Goal: Task Accomplishment & Management: Manage account settings

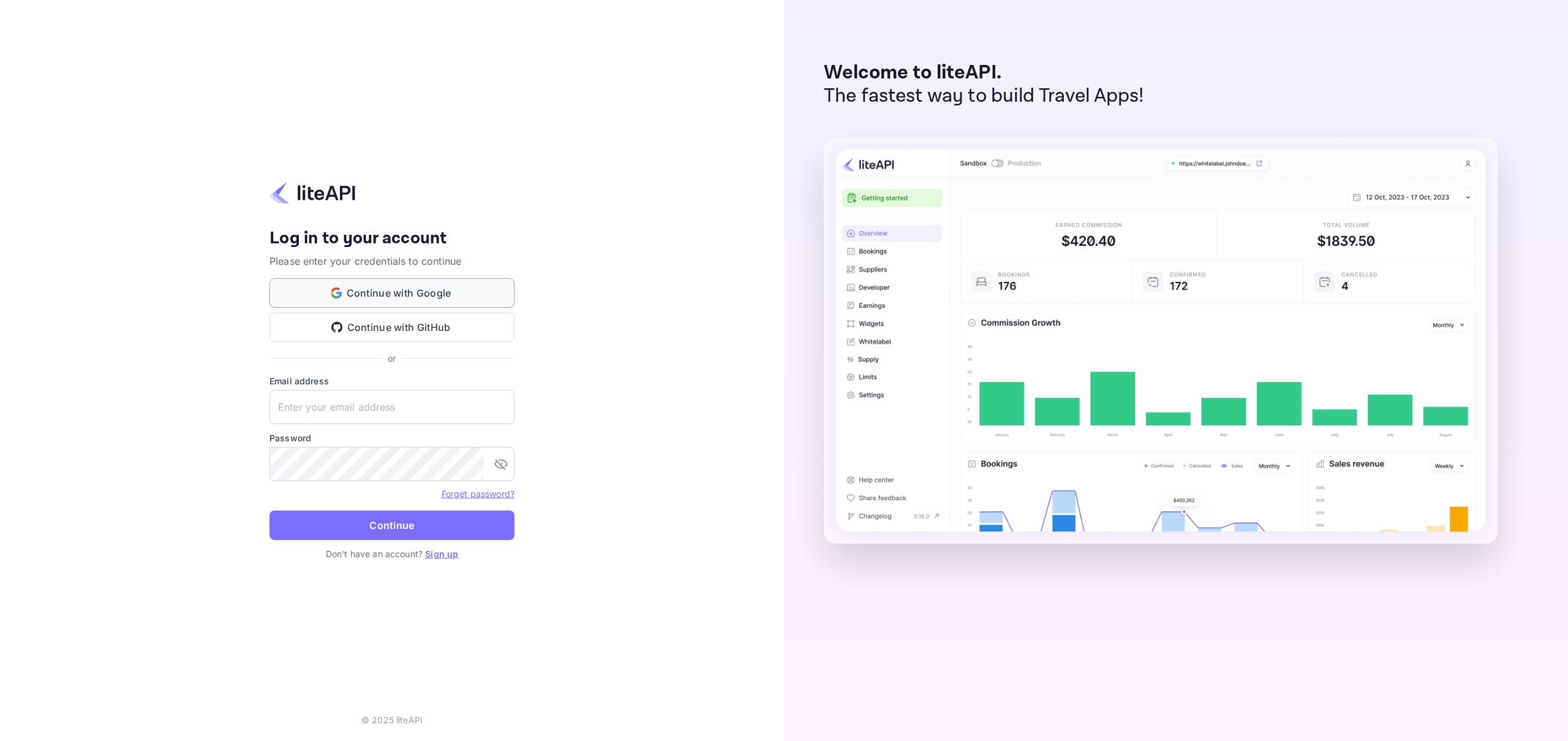
click at [405, 292] on button "Continue with Google" at bounding box center [392, 293] width 245 height 30
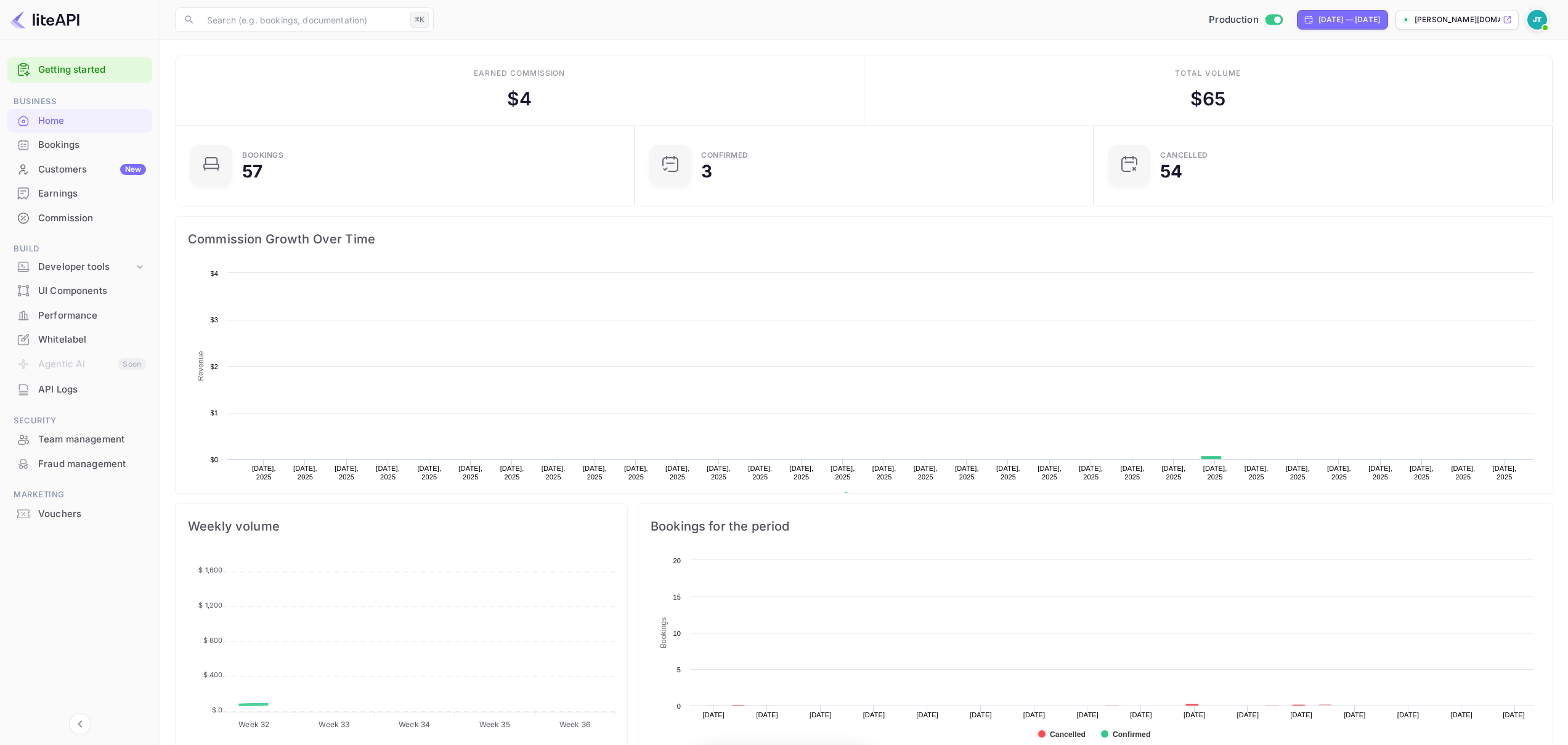
scroll to position [191, 442]
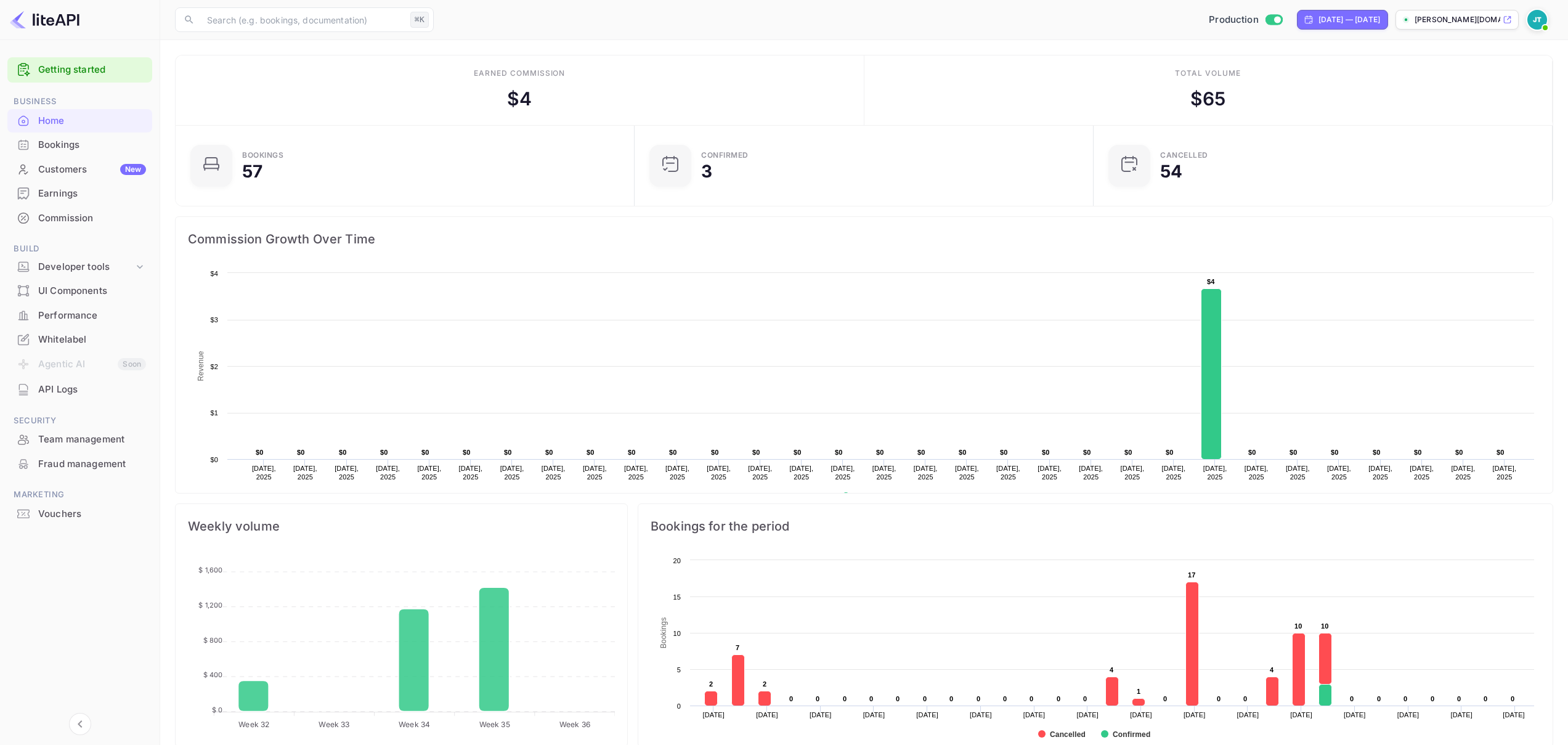
click at [1538, 26] on img at bounding box center [1537, 19] width 19 height 19
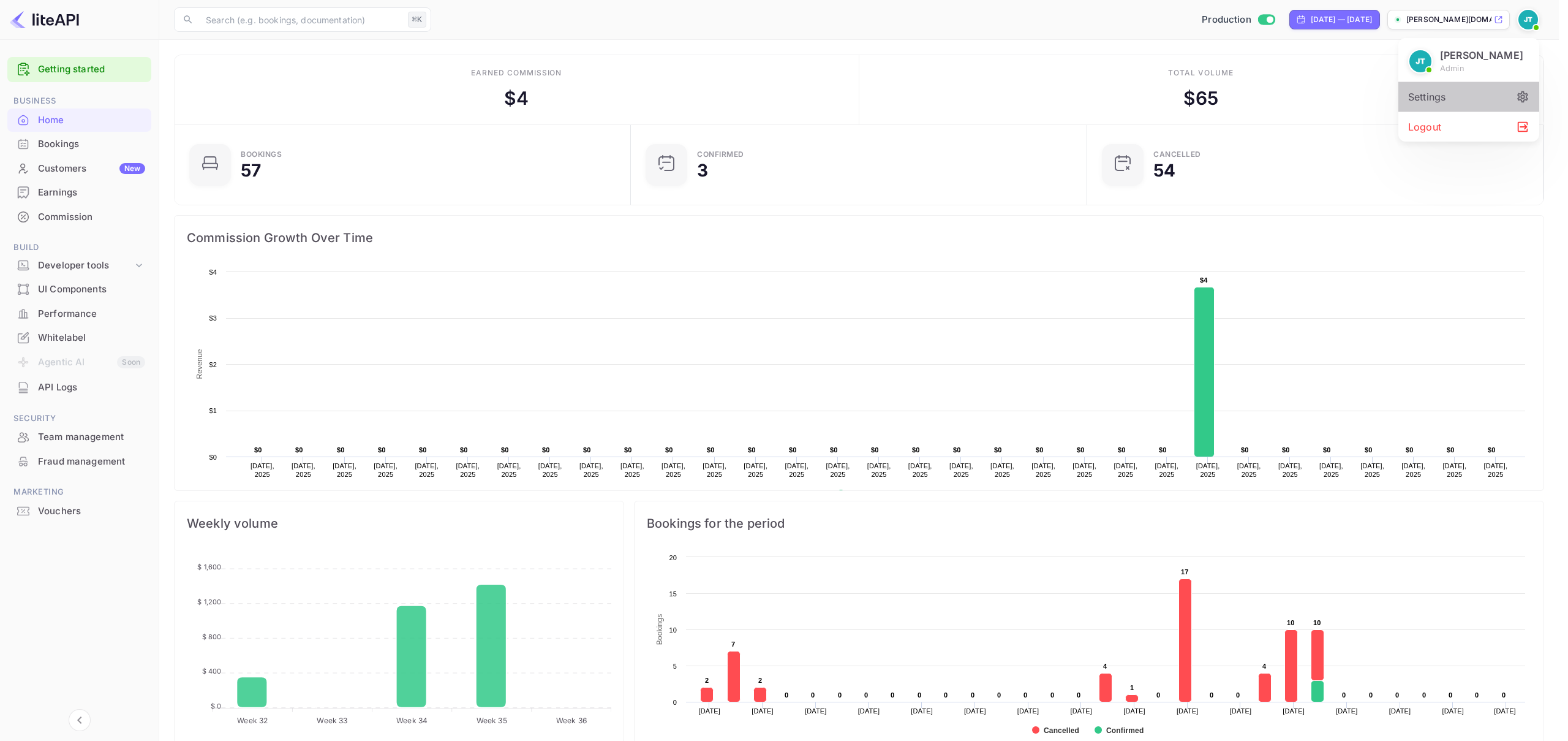
click at [1469, 90] on div "Settings" at bounding box center [1468, 97] width 141 height 30
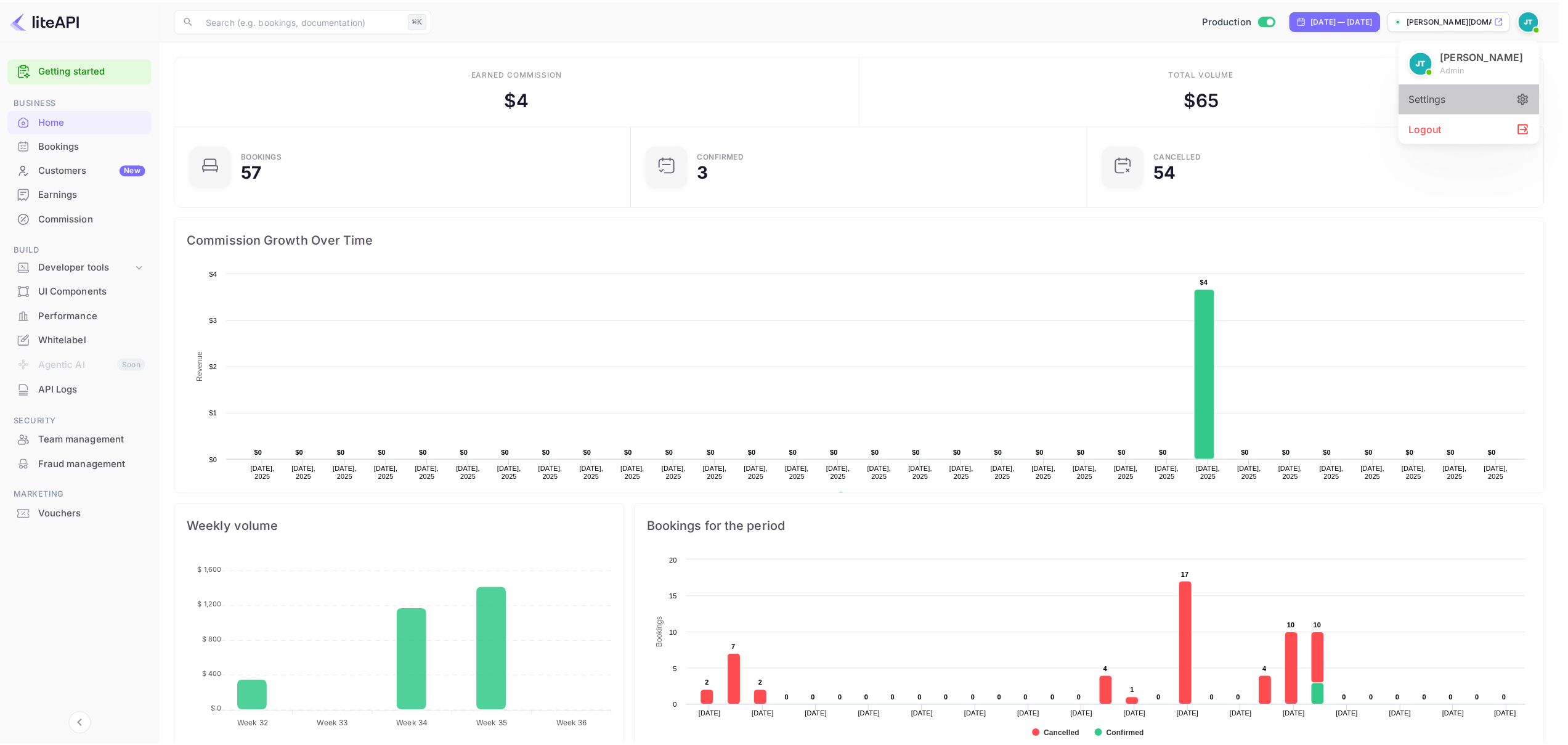
scroll to position [10, 10]
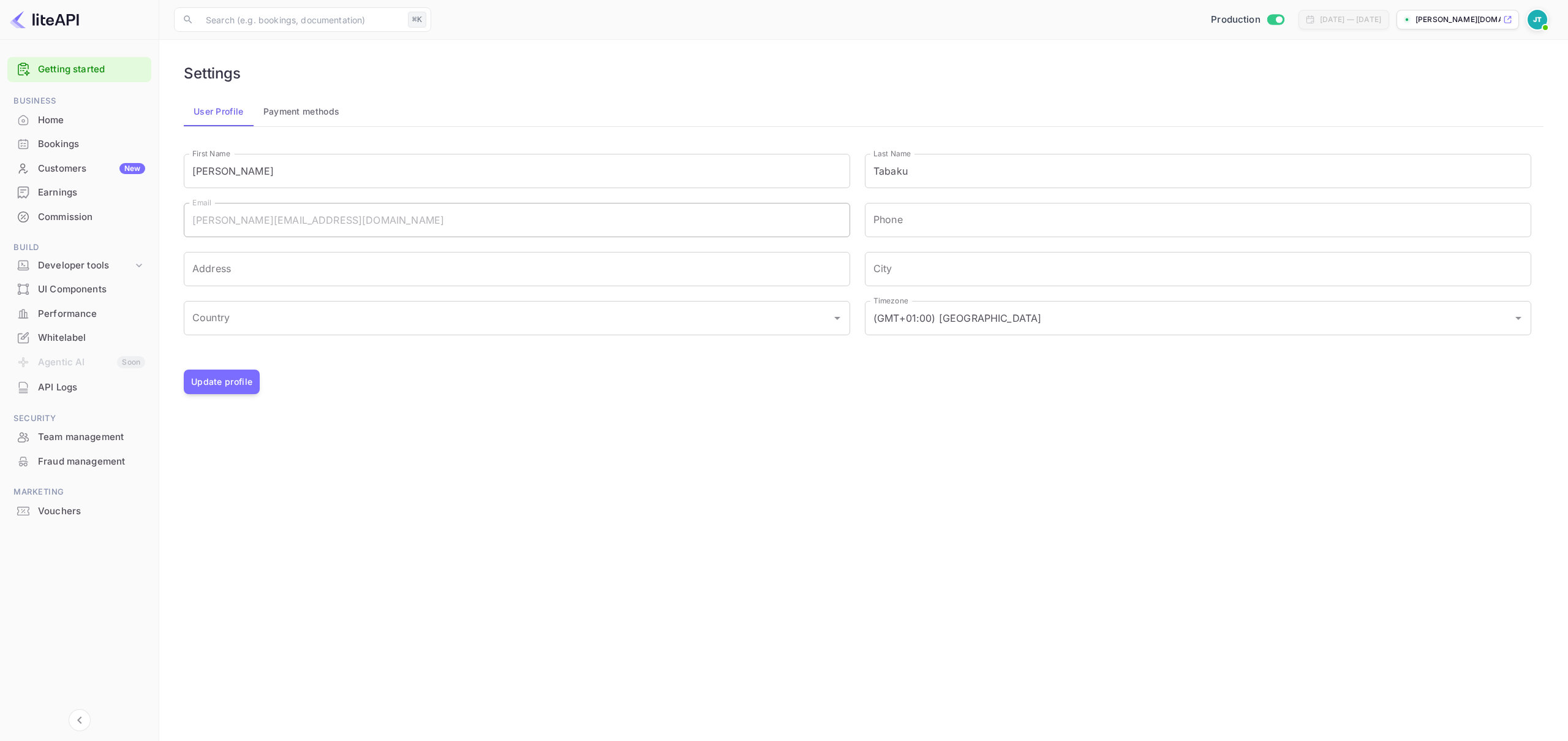
click at [1518, 17] on div "julian-tabaku-4nwr6.nu..." at bounding box center [1458, 19] width 123 height 19
click at [1533, 24] on img at bounding box center [1538, 19] width 19 height 19
click at [1504, 96] on div "Settings" at bounding box center [1478, 97] width 141 height 30
click at [292, 111] on button "Payment methods" at bounding box center [302, 112] width 96 height 30
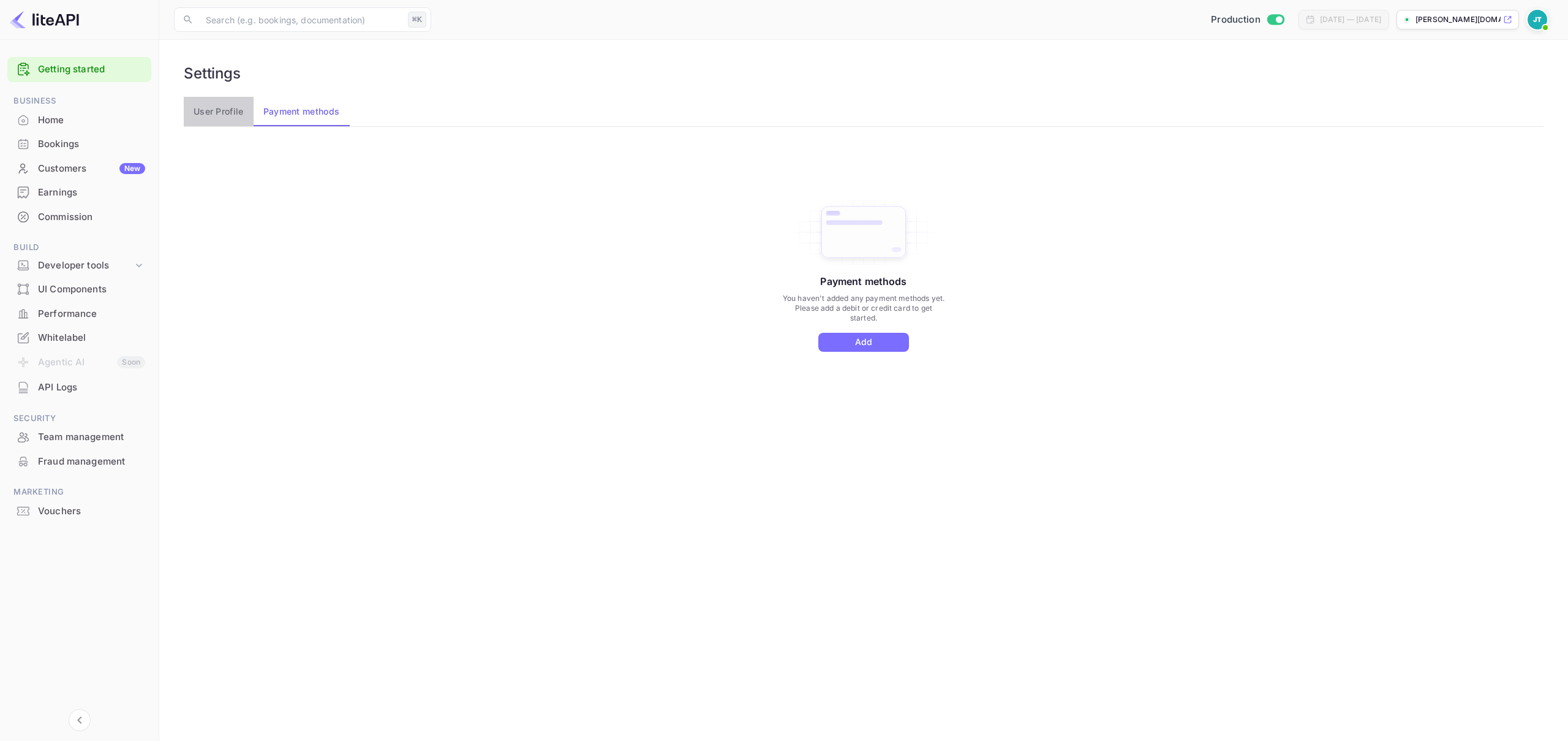
click at [230, 111] on button "User Profile" at bounding box center [219, 112] width 70 height 30
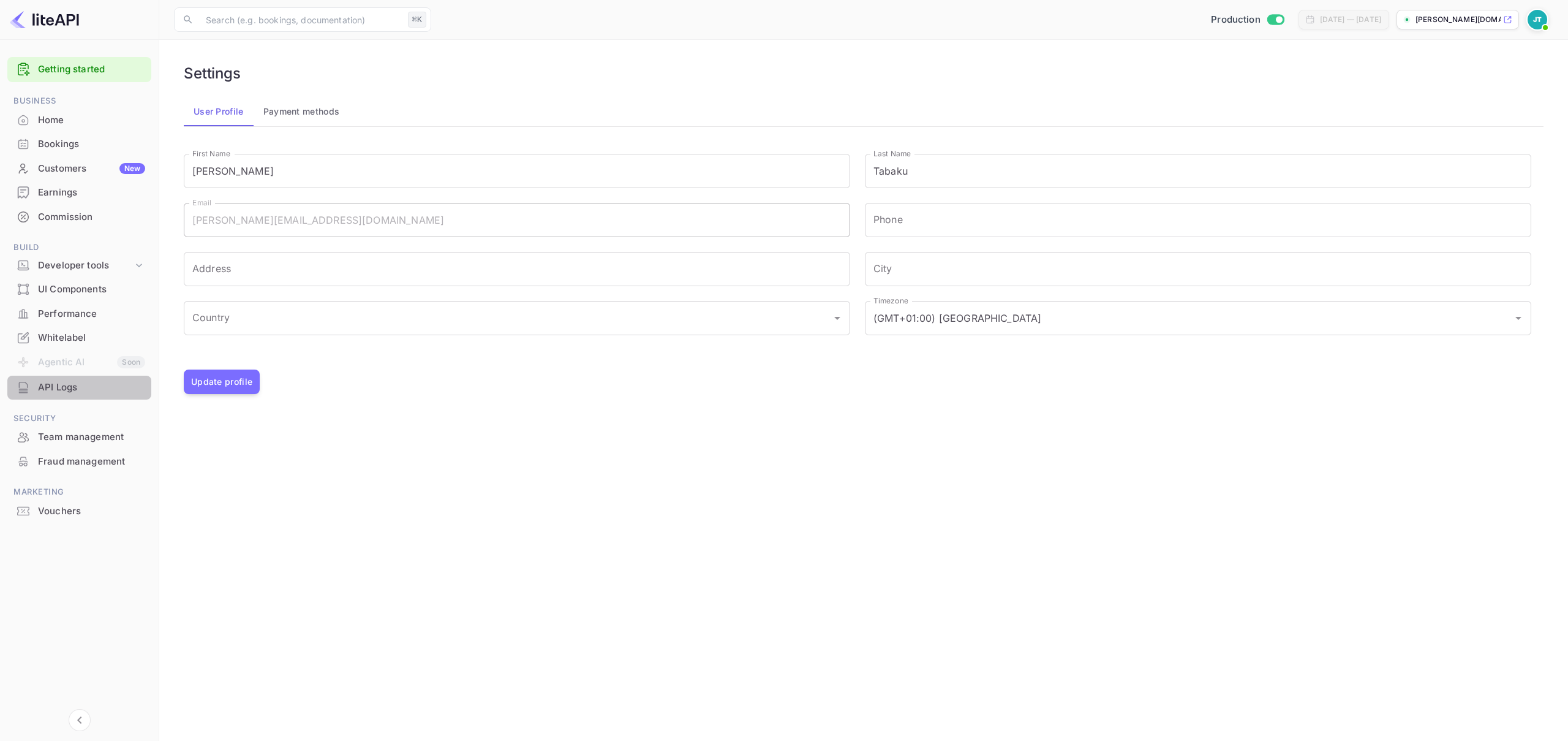
click at [59, 381] on div "API Logs" at bounding box center [91, 388] width 107 height 14
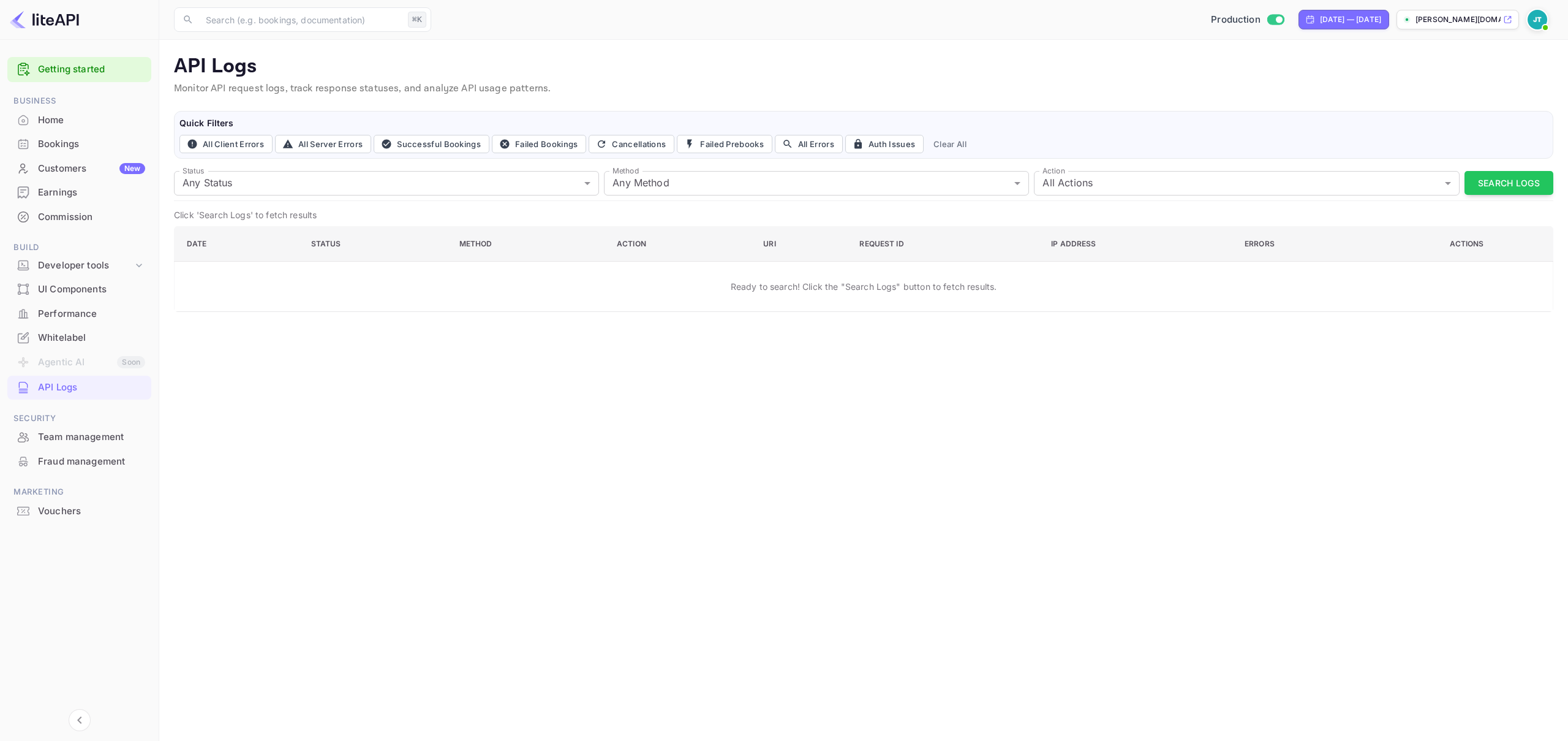
click at [93, 300] on div "UI Components" at bounding box center [79, 289] width 144 height 24
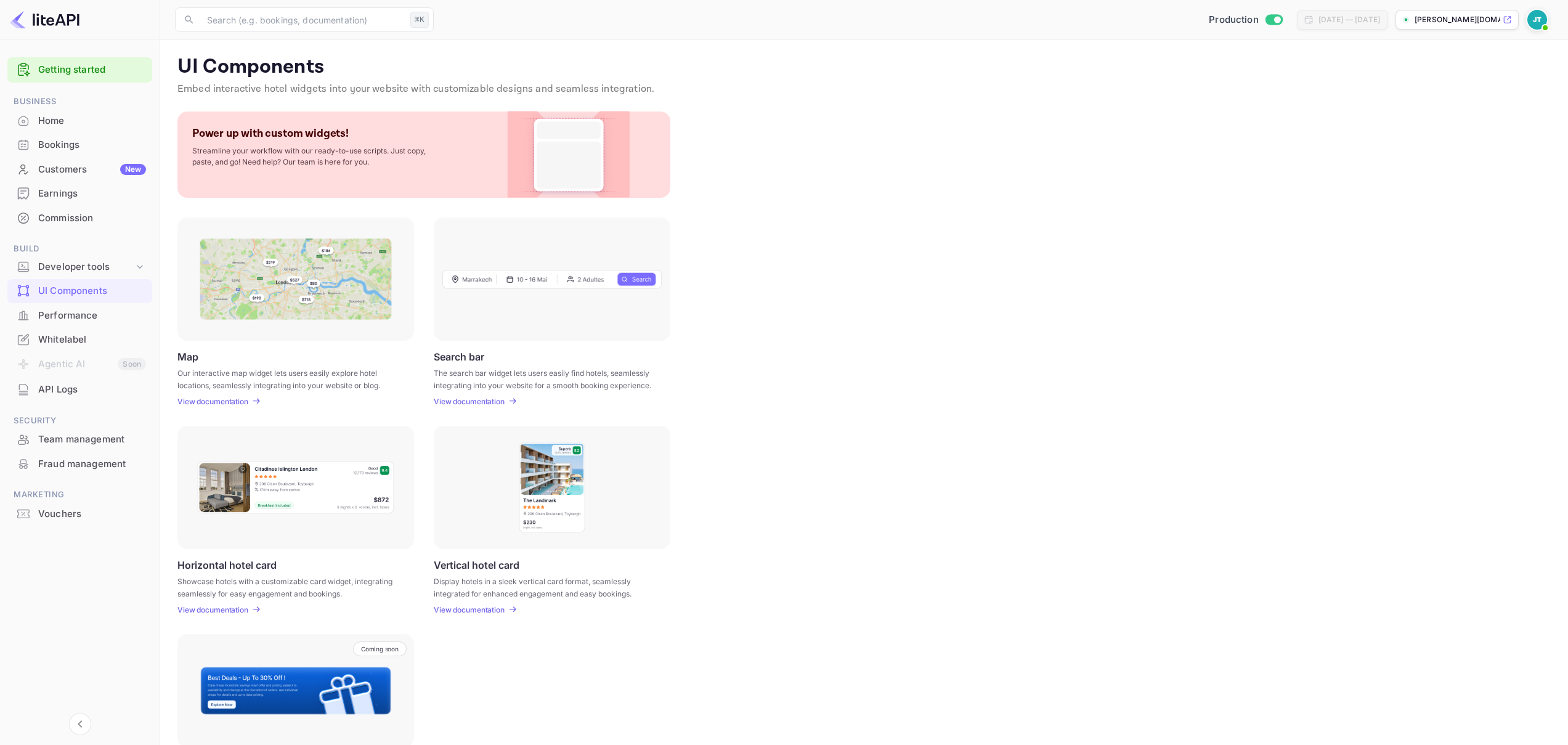
click at [89, 329] on div "Whitelabel" at bounding box center [80, 340] width 145 height 24
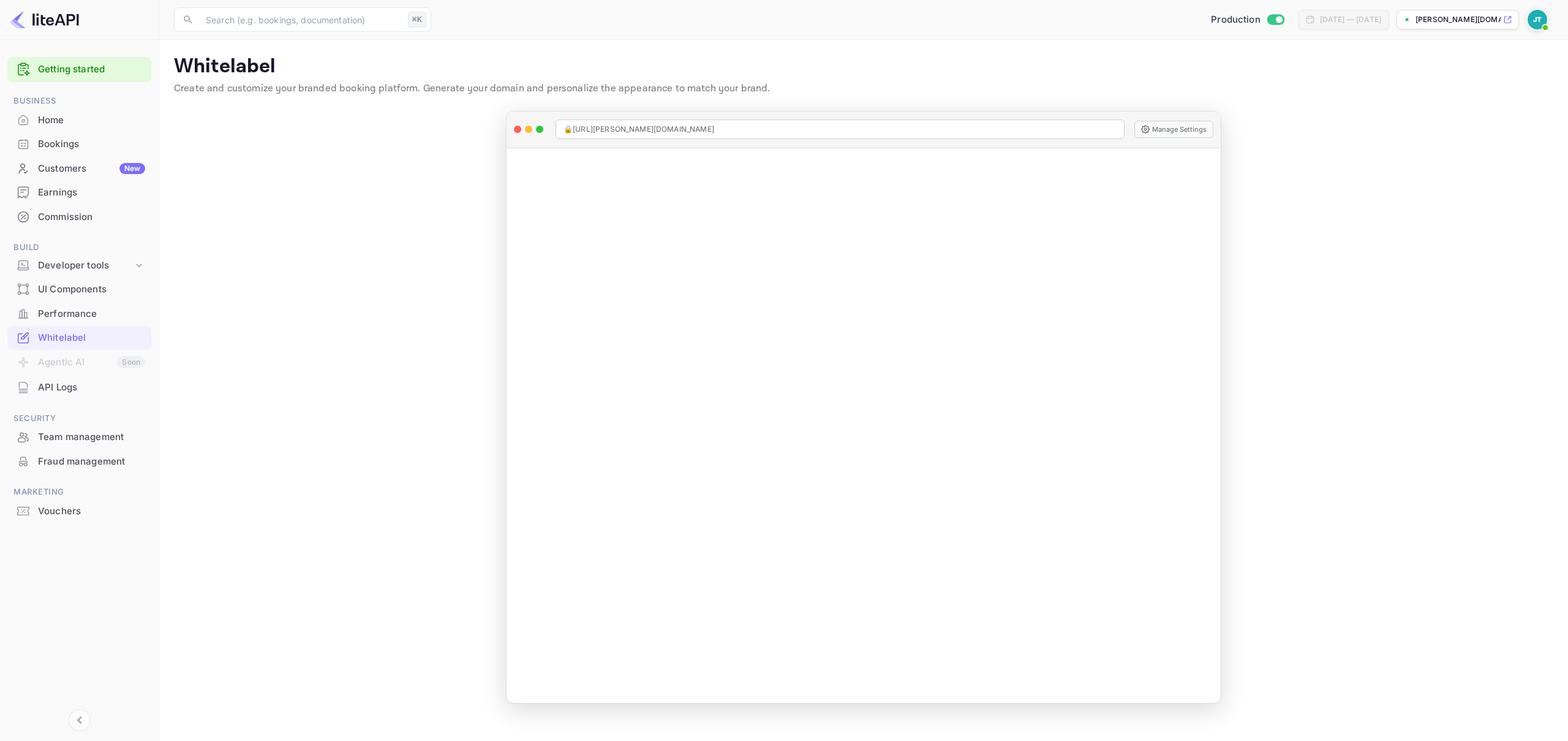
click at [83, 313] on div "Performance" at bounding box center [91, 314] width 107 height 14
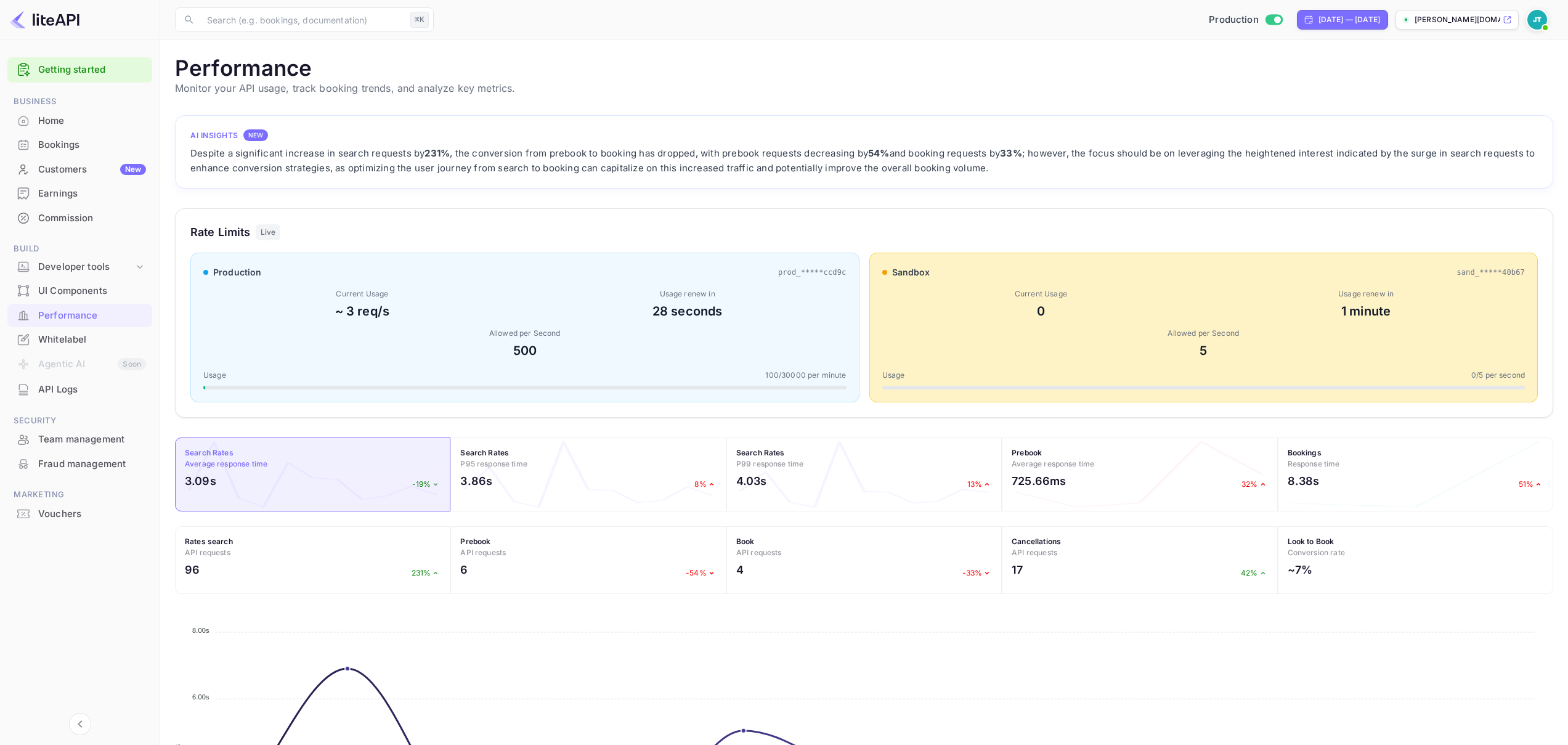
click at [63, 146] on div "Bookings" at bounding box center [92, 145] width 108 height 14
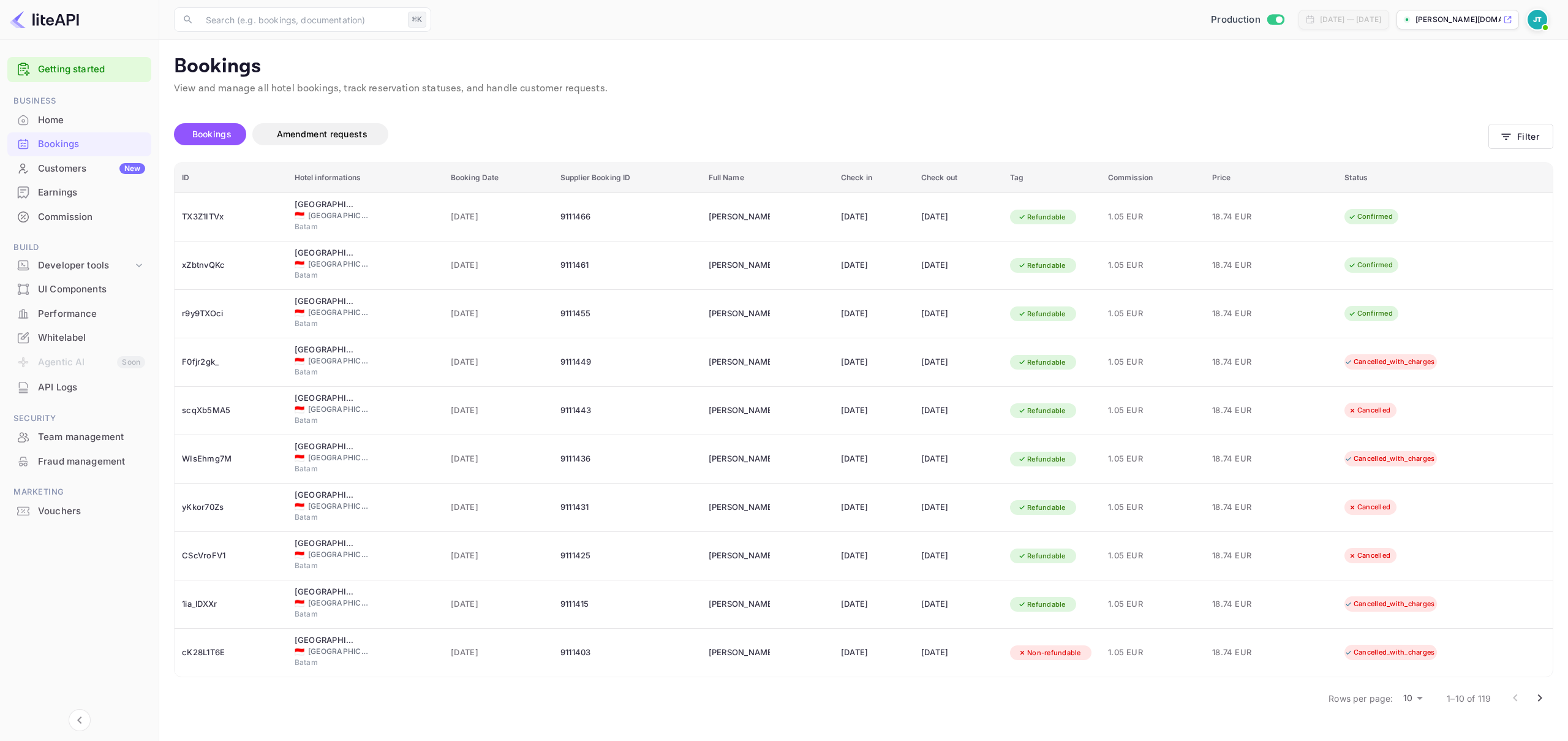
click at [70, 18] on img at bounding box center [44, 19] width 69 height 19
click at [1532, 17] on img at bounding box center [1538, 19] width 19 height 19
click at [1470, 122] on div "Logout" at bounding box center [1478, 127] width 141 height 30
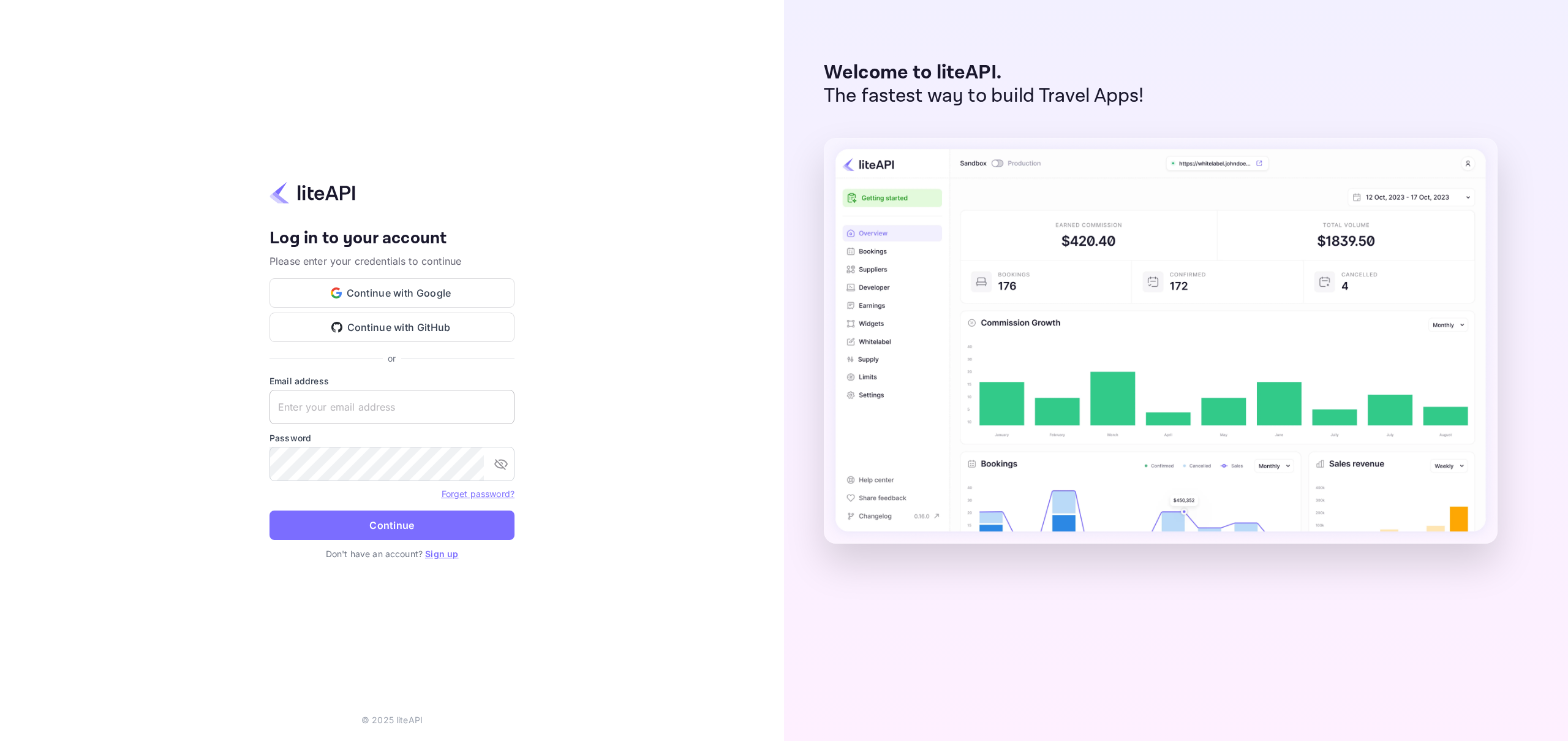
click at [370, 398] on input "text" at bounding box center [392, 407] width 245 height 34
type input "j.tabaku"
click at [462, 493] on link "Forget password?" at bounding box center [478, 493] width 73 height 10
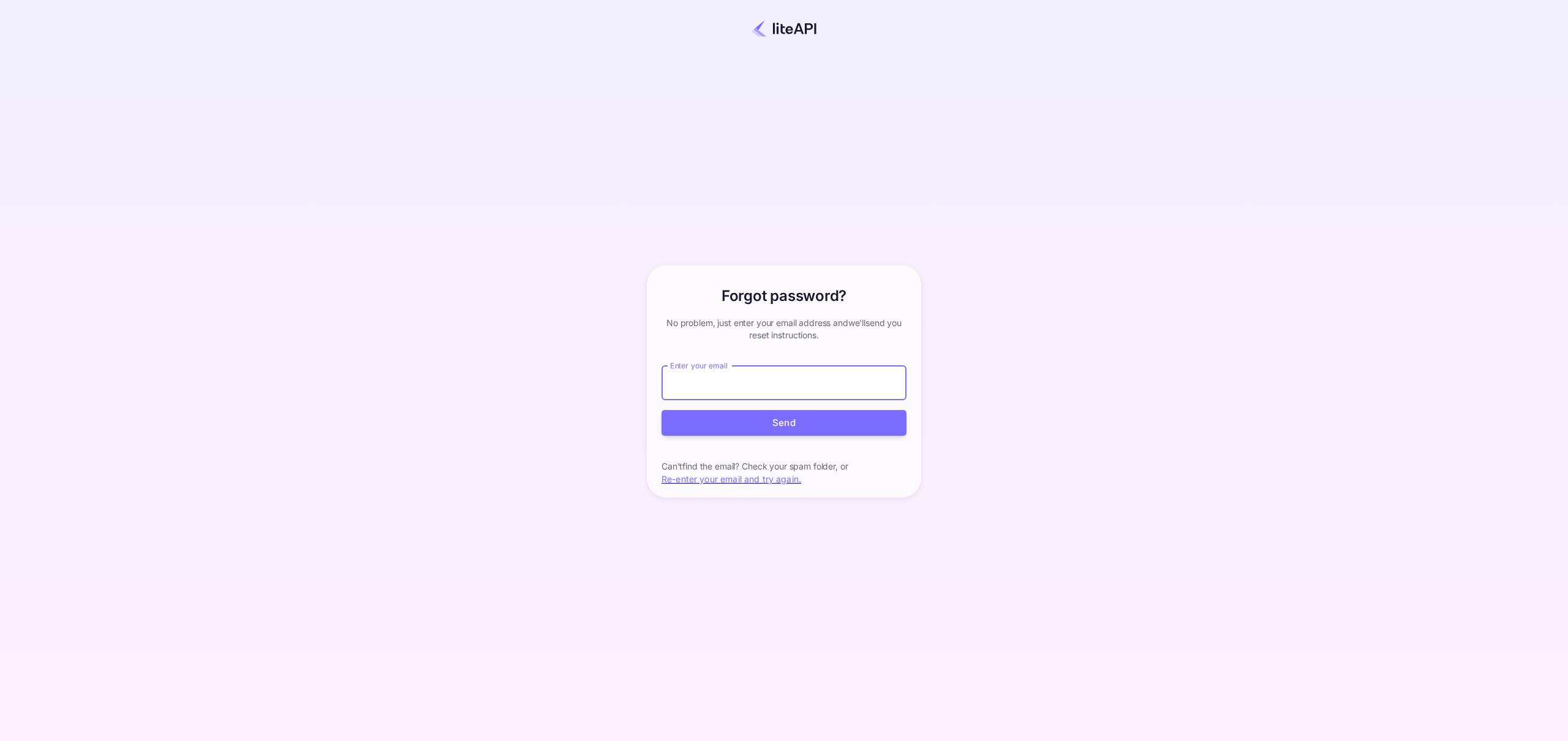
click at [684, 383] on input "Enter your email" at bounding box center [784, 383] width 245 height 34
type input "j.tabaku@nuitee.com"
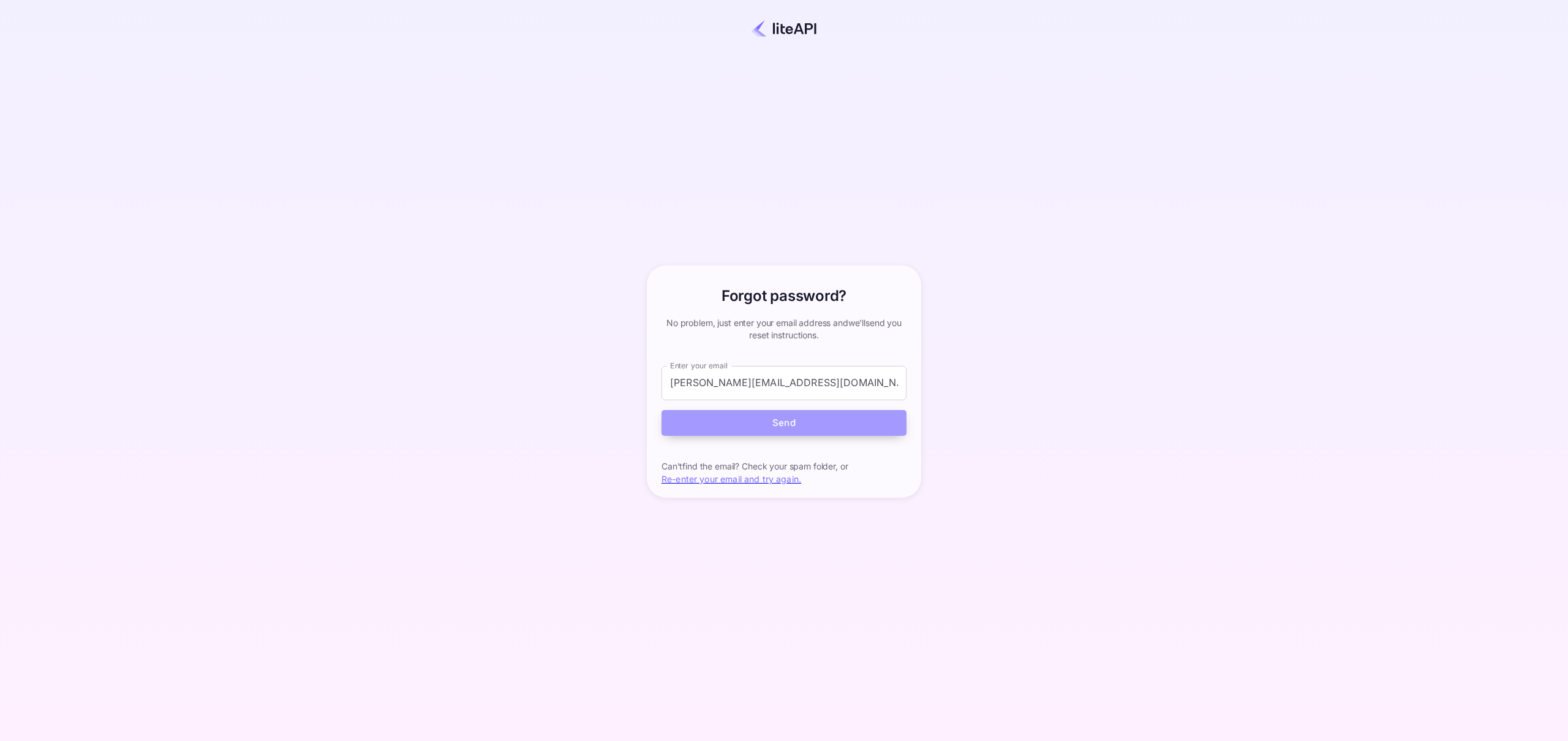
click at [738, 432] on button "Send" at bounding box center [784, 423] width 245 height 26
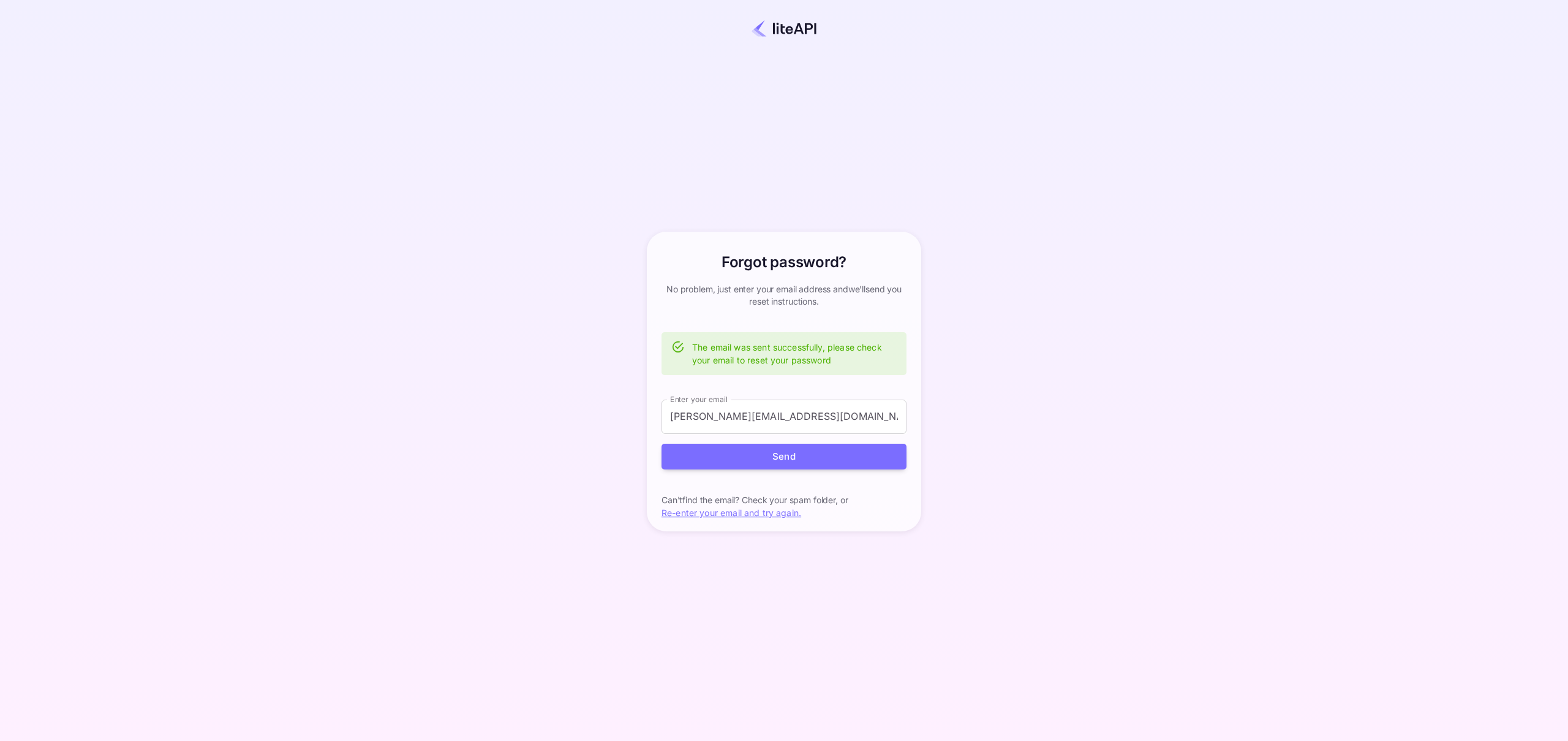
click at [786, 28] on img at bounding box center [784, 28] width 65 height 18
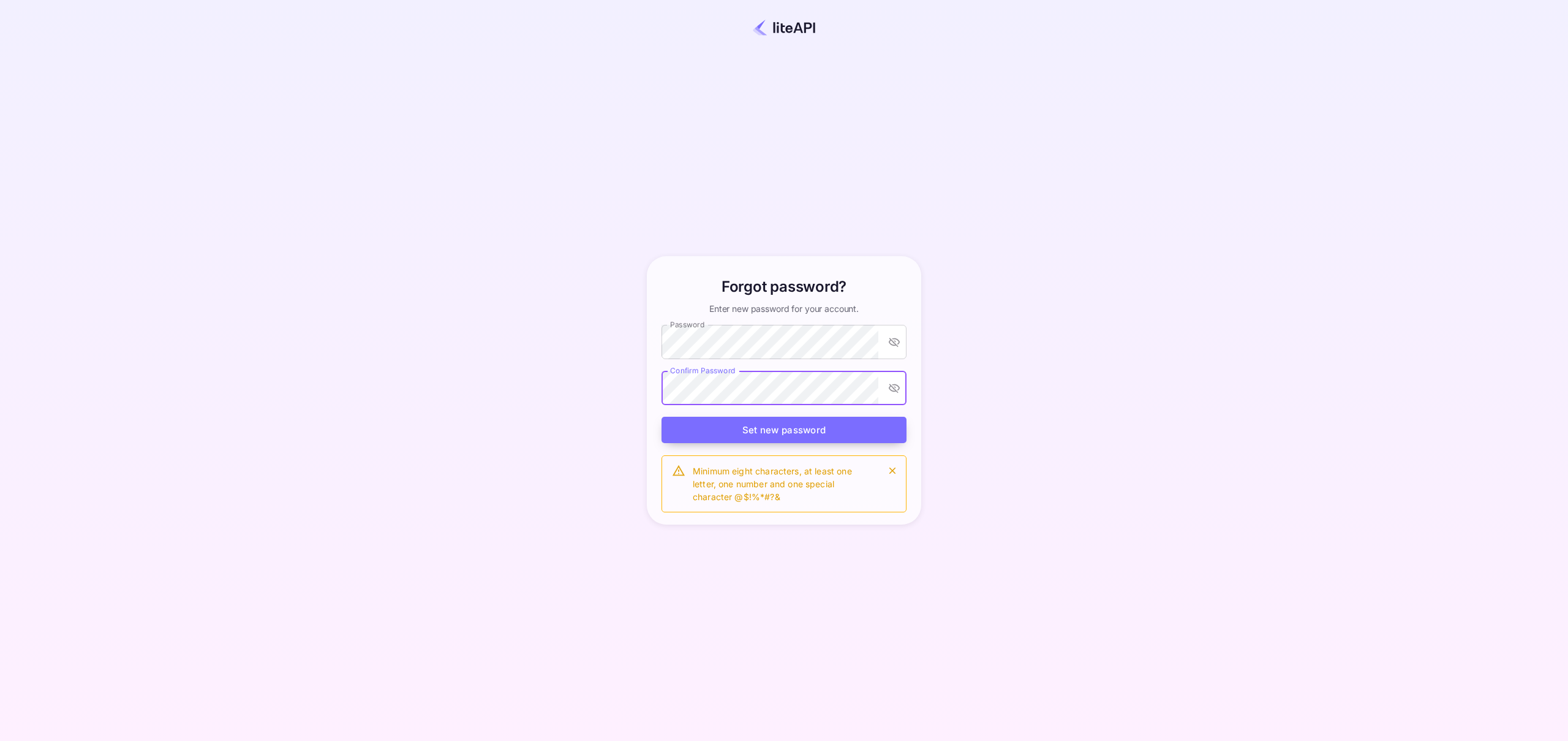
click at [841, 432] on button "Set new password" at bounding box center [784, 430] width 245 height 26
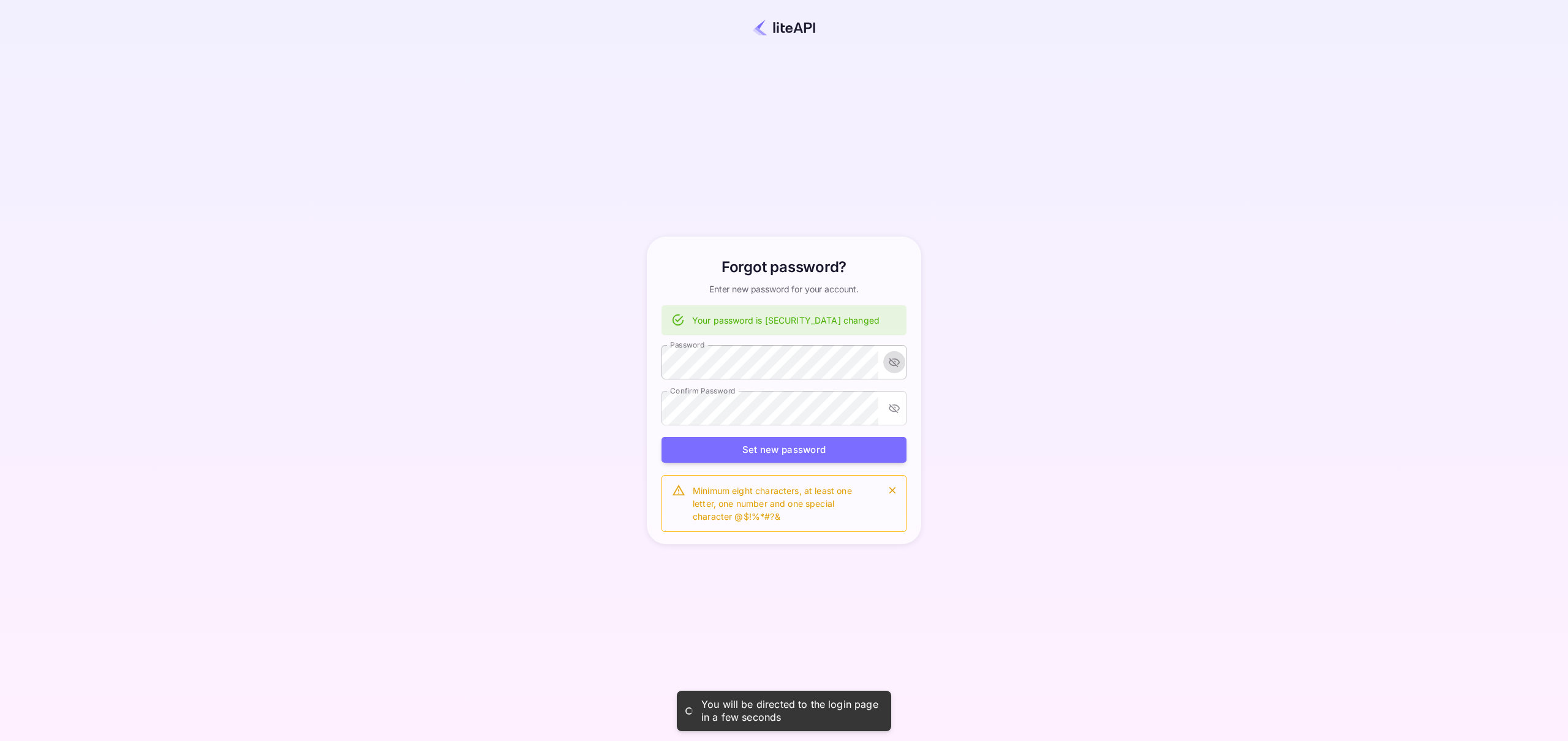
click at [890, 365] on icon "toggle password visibility" at bounding box center [894, 362] width 12 height 12
